Goal: Transaction & Acquisition: Download file/media

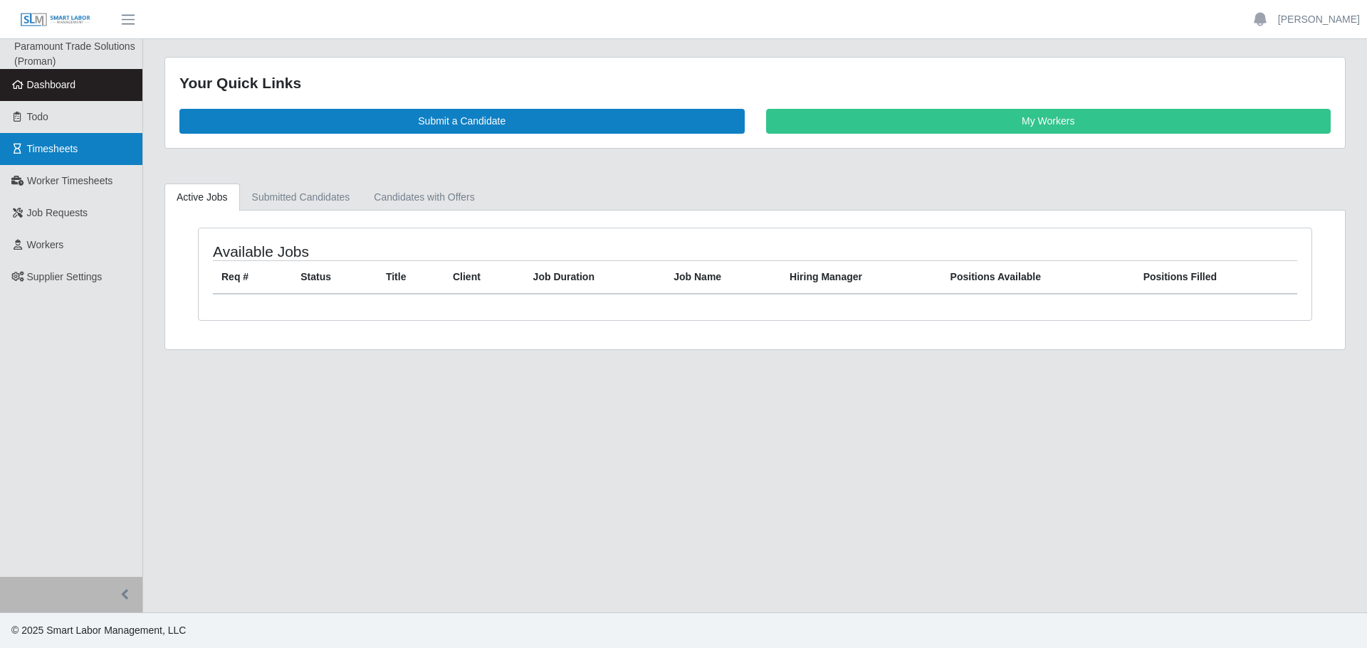
click at [98, 143] on link "Timesheets" at bounding box center [71, 149] width 142 height 32
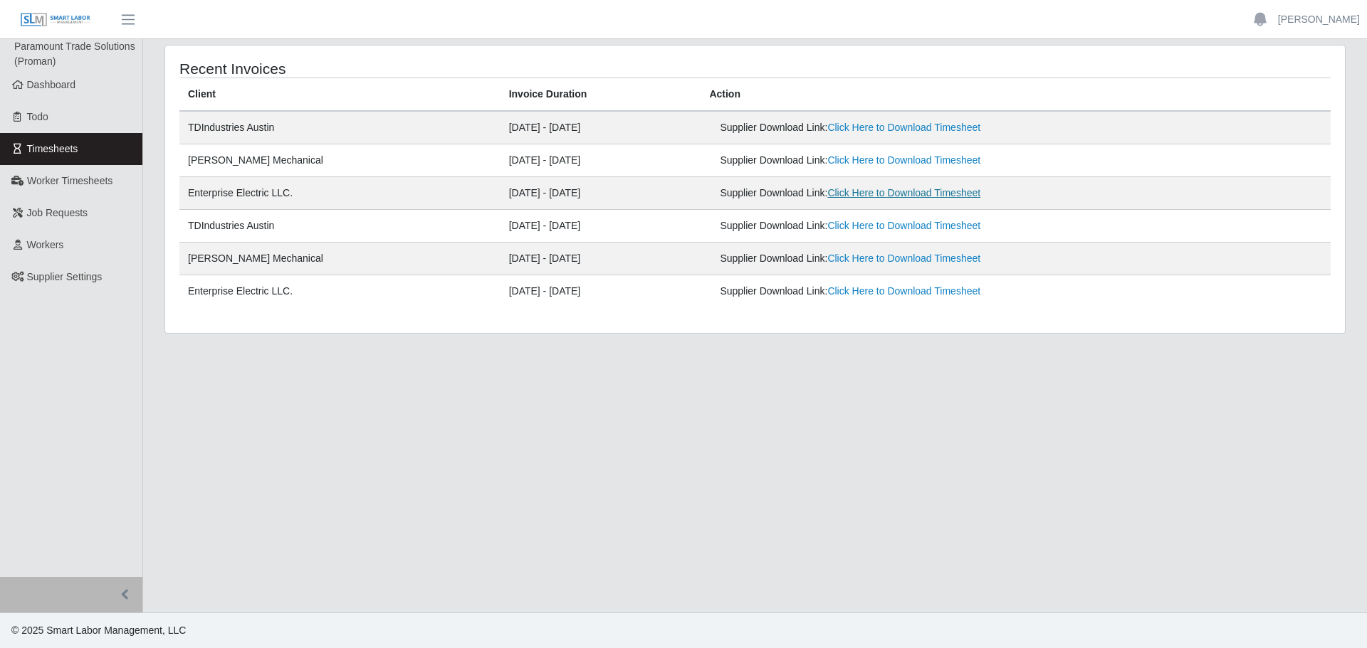
click at [918, 195] on link "Click Here to Download Timesheet" at bounding box center [903, 192] width 153 height 11
click at [83, 184] on span "Worker Timesheets" at bounding box center [69, 180] width 85 height 11
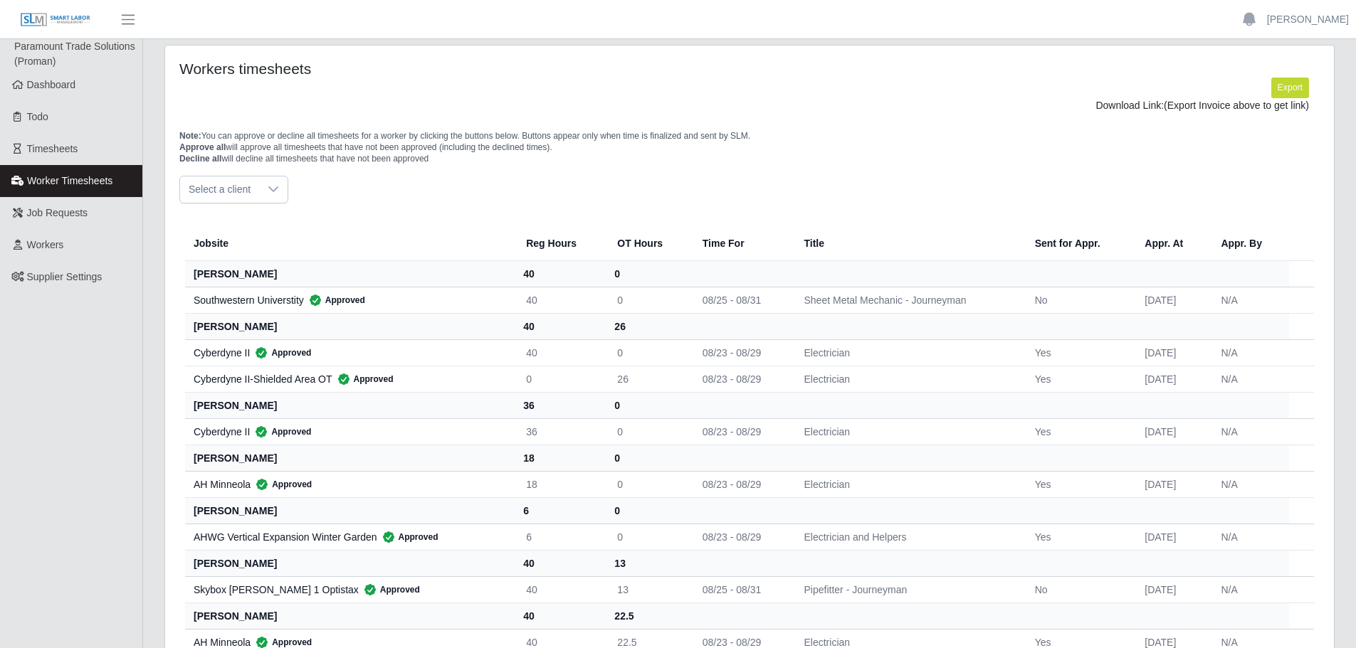
click at [274, 192] on icon at bounding box center [273, 189] width 11 height 11
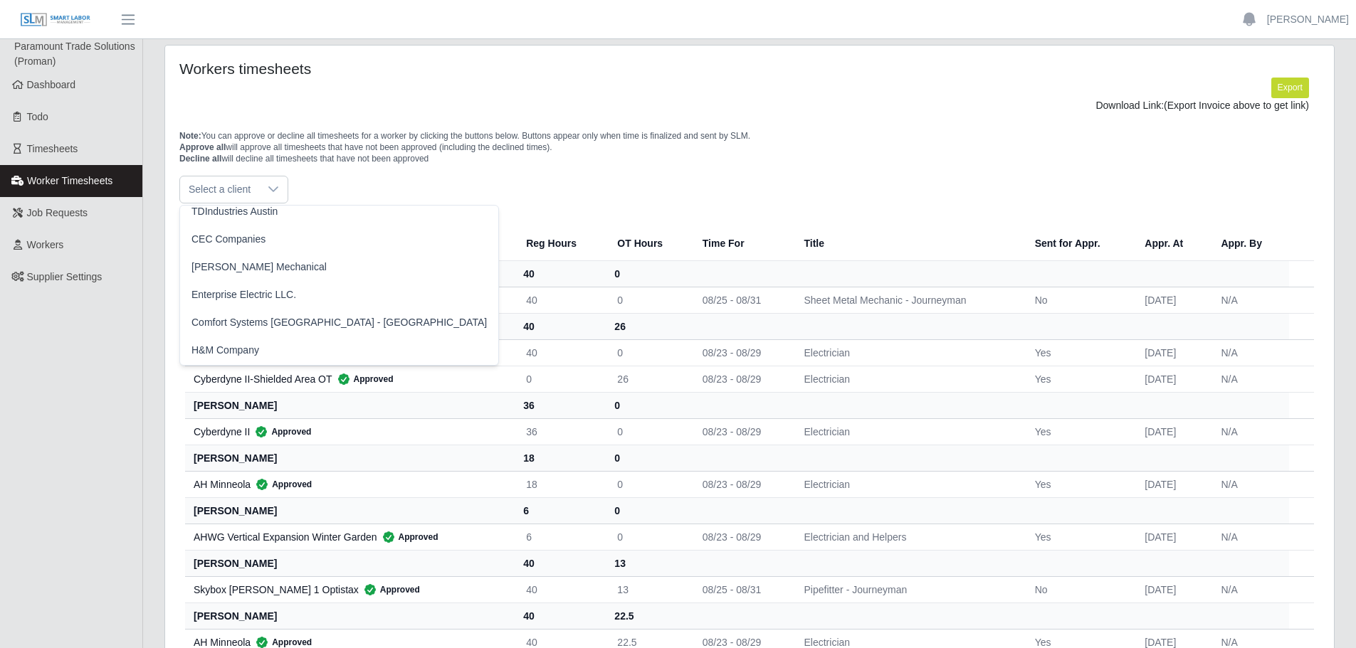
scroll to position [122, 0]
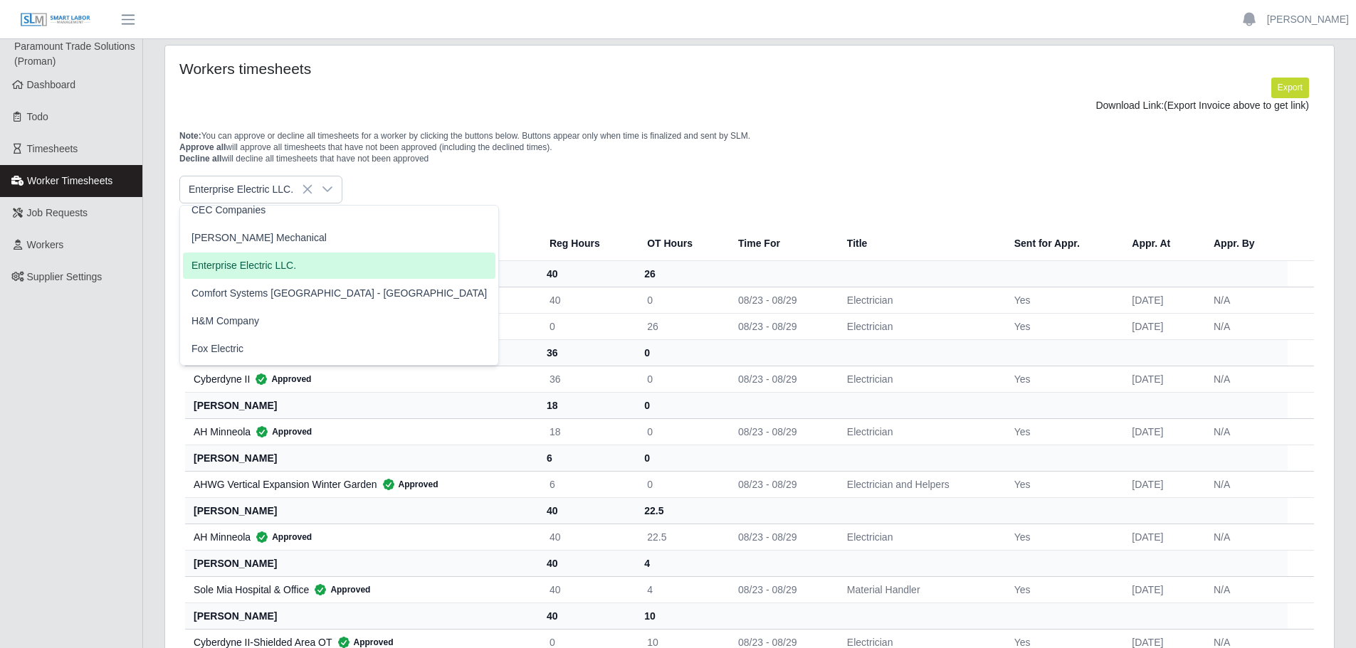
click at [245, 262] on span "Enterprise Electric LLC." at bounding box center [243, 265] width 105 height 15
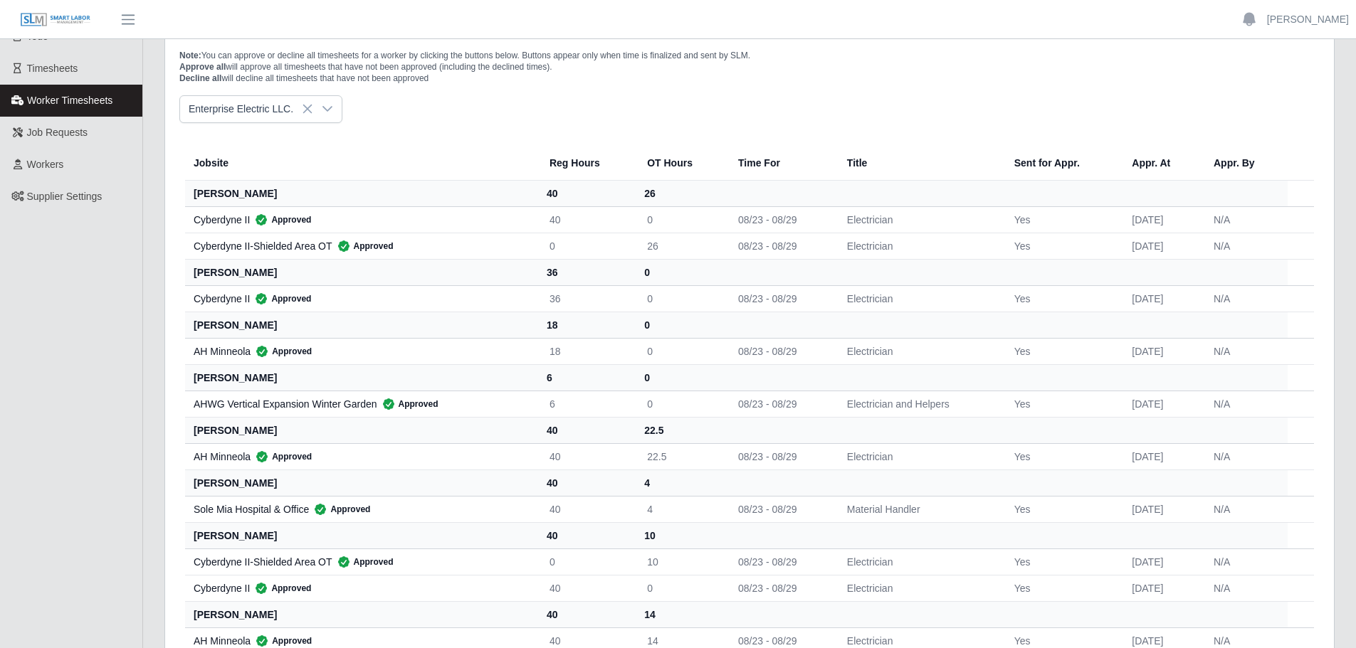
scroll to position [0, 0]
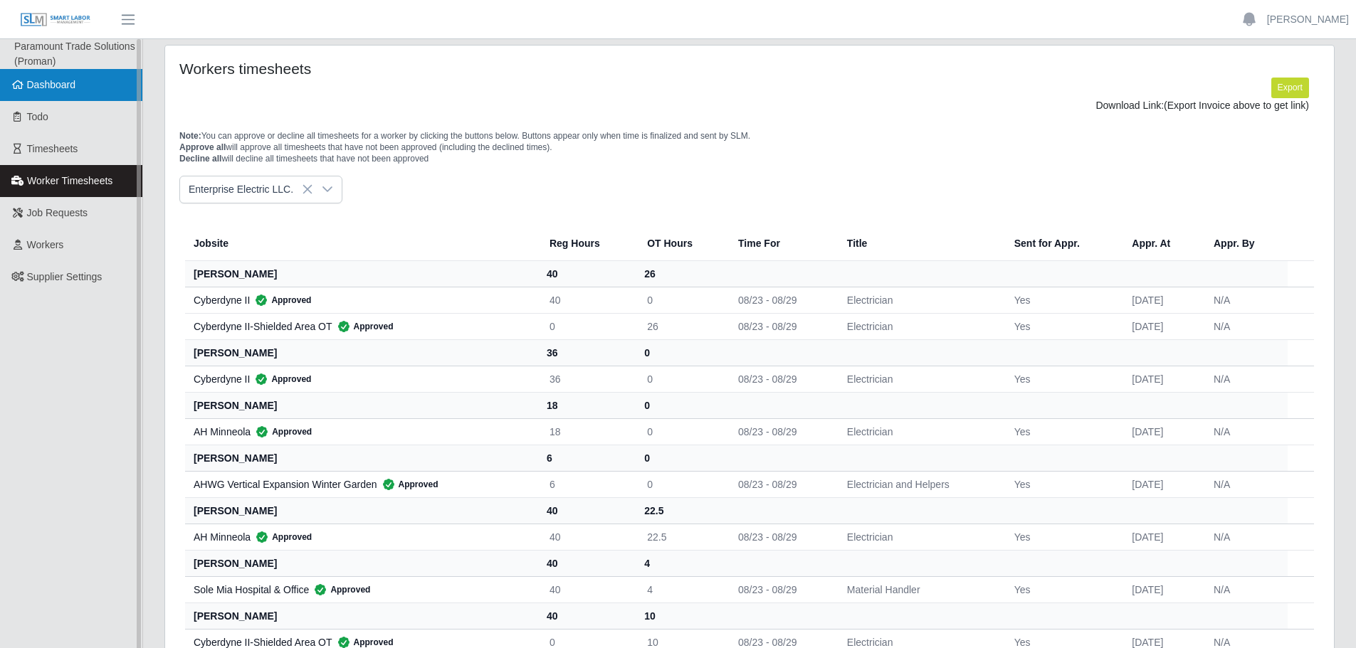
click at [53, 94] on link "Dashboard" at bounding box center [71, 85] width 142 height 32
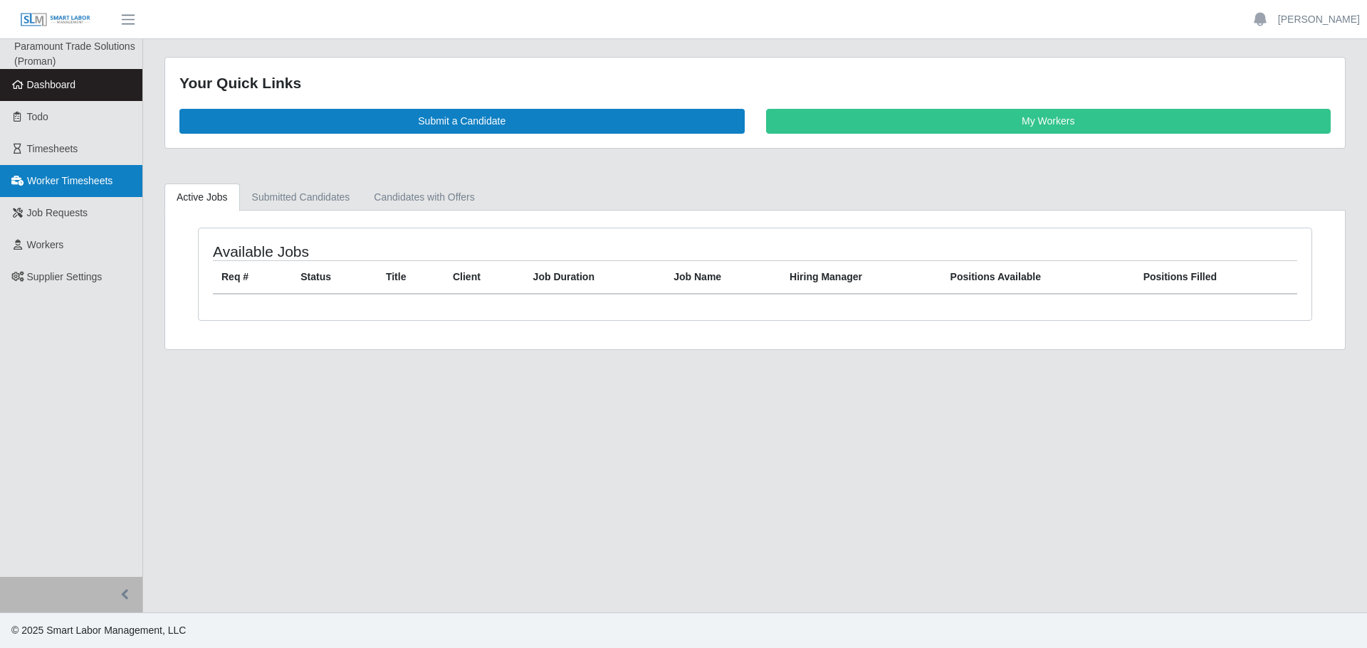
drag, startPoint x: 76, startPoint y: 153, endPoint x: 140, endPoint y: 176, distance: 68.0
click at [76, 153] on span "Timesheets" at bounding box center [52, 148] width 51 height 11
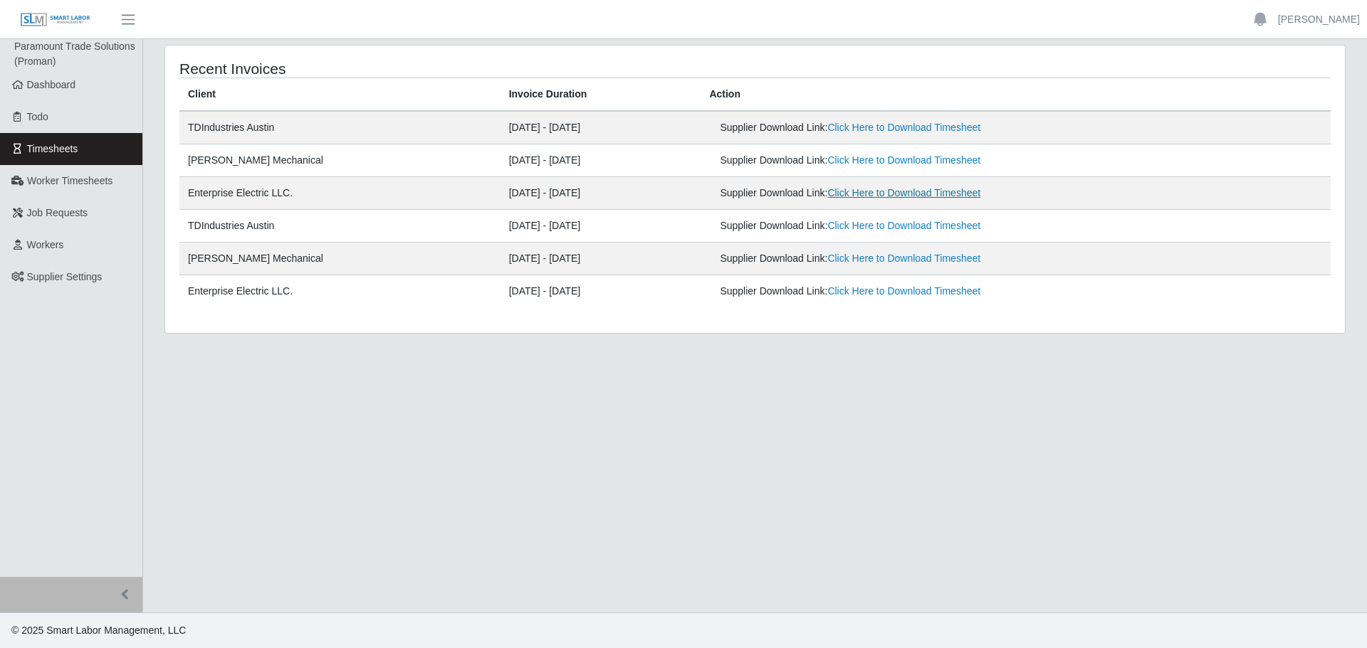
click at [924, 198] on link "Click Here to Download Timesheet" at bounding box center [903, 192] width 153 height 11
